Goal: Information Seeking & Learning: Check status

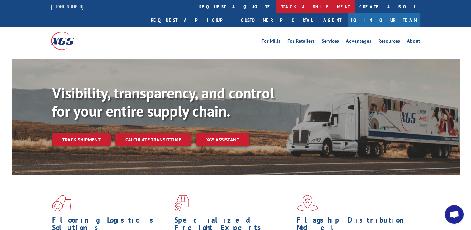
click at [277, 5] on link "track a shipment" at bounding box center [316, 6] width 78 height 13
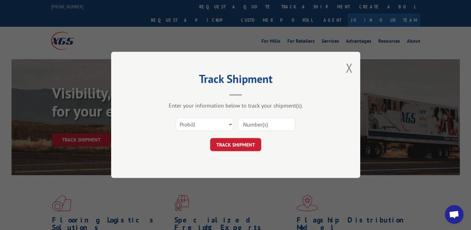
click at [256, 121] on input at bounding box center [266, 124] width 57 height 13
paste input "17592217"
type input "17592217"
click at [237, 141] on button "TRACK SHIPMENT" at bounding box center [235, 144] width 51 height 13
